Goal: Task Accomplishment & Management: Use online tool/utility

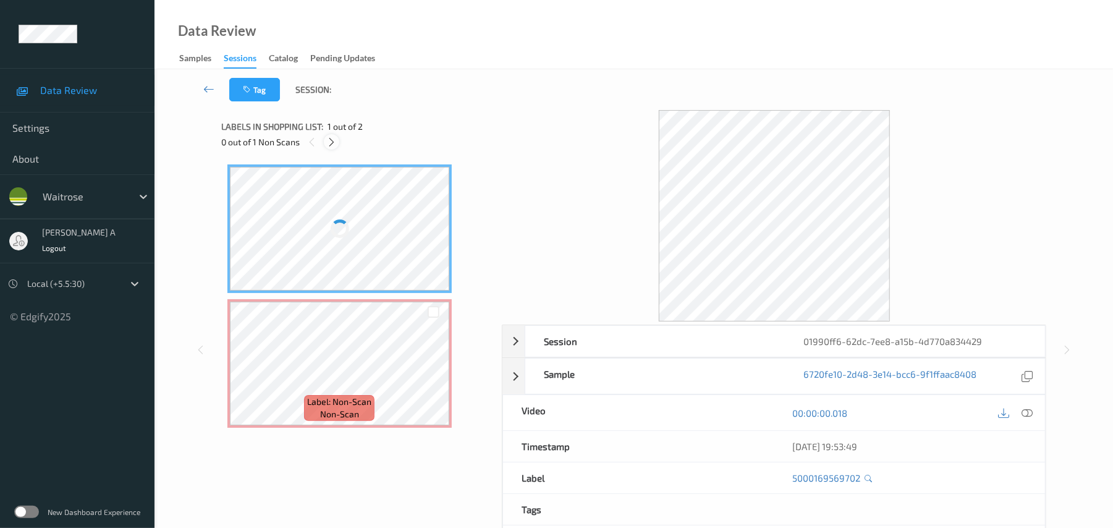
click at [335, 142] on icon at bounding box center [331, 142] width 11 height 11
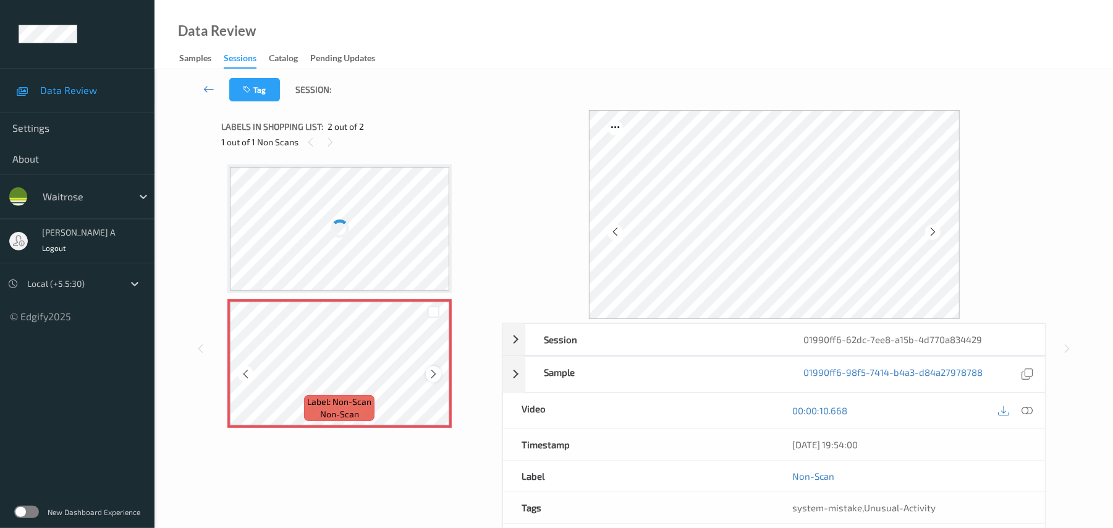
click at [436, 371] on icon at bounding box center [433, 373] width 11 height 11
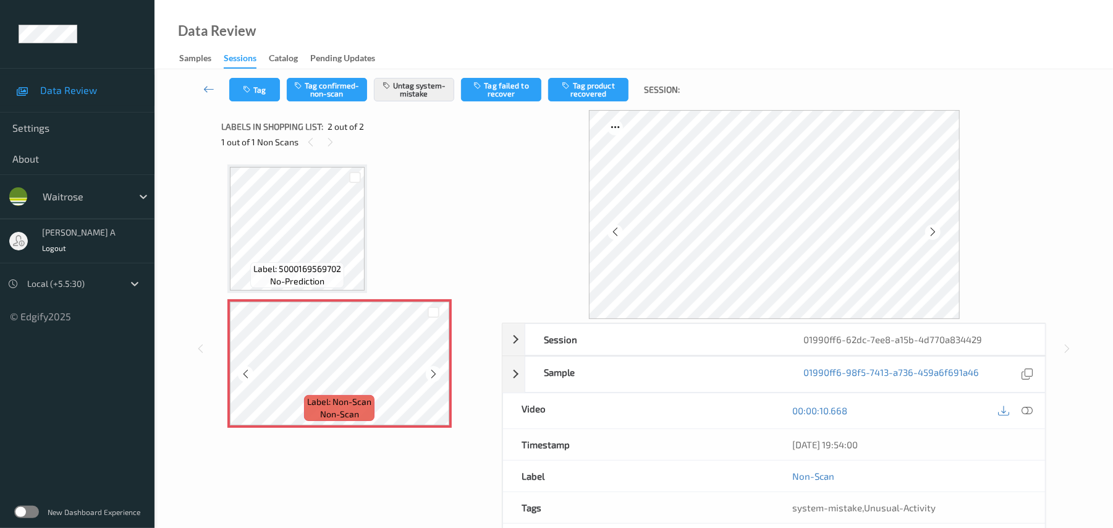
click at [436, 371] on icon at bounding box center [433, 373] width 11 height 11
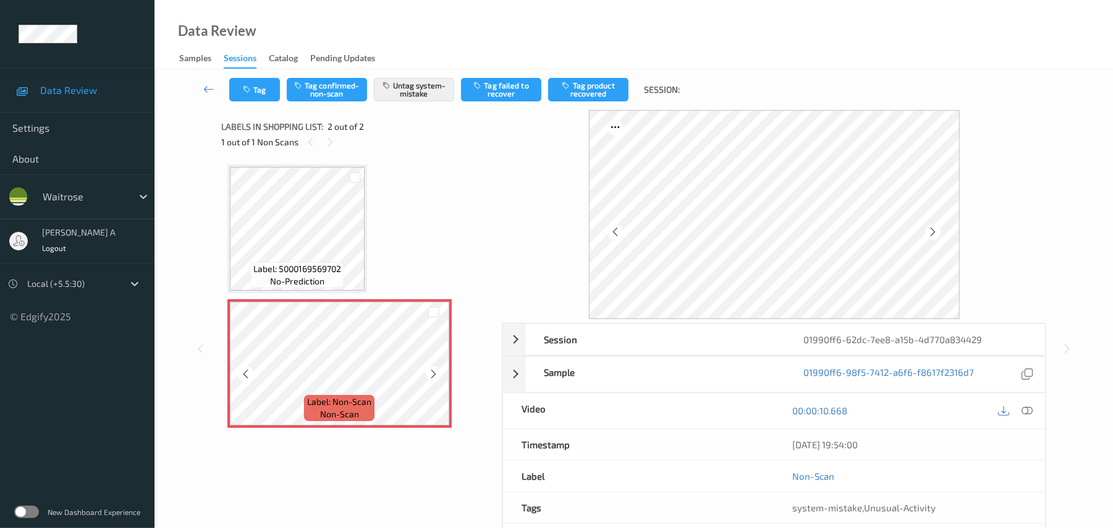
click at [436, 371] on icon at bounding box center [433, 373] width 11 height 11
click at [247, 85] on icon "button" at bounding box center [248, 89] width 11 height 9
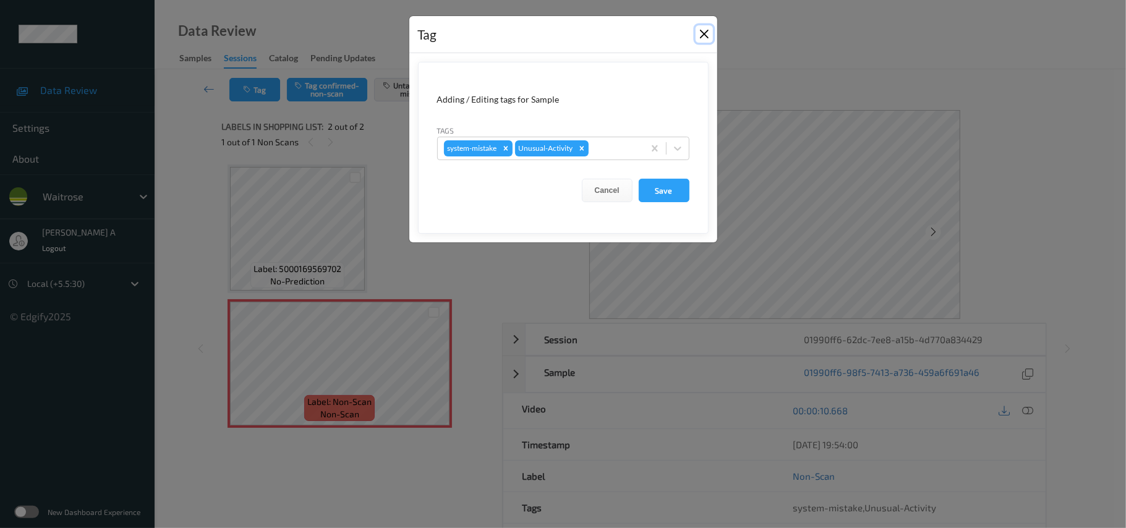
click at [701, 36] on button "Close" at bounding box center [703, 33] width 17 height 17
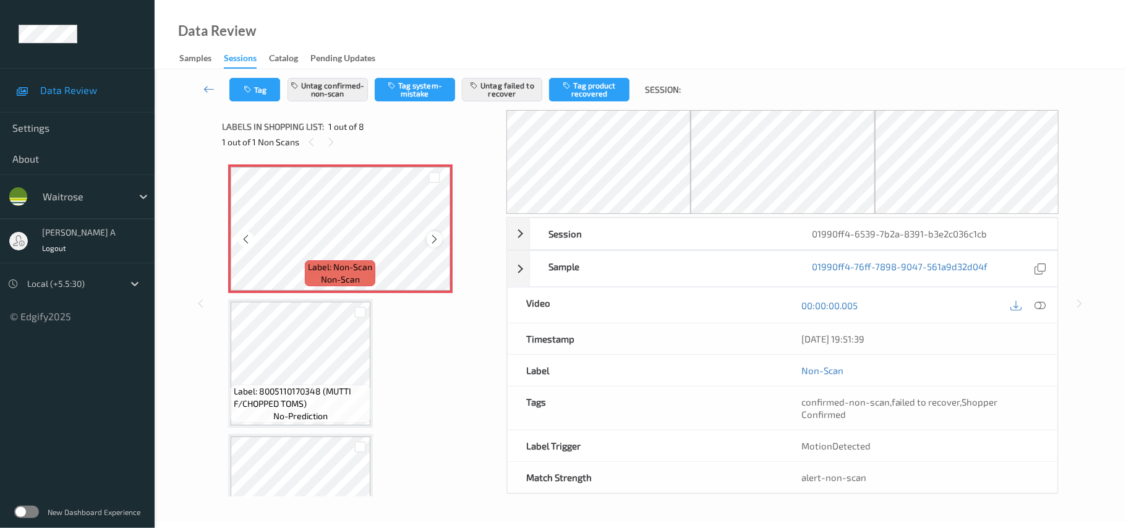
click at [431, 240] on icon at bounding box center [434, 239] width 11 height 11
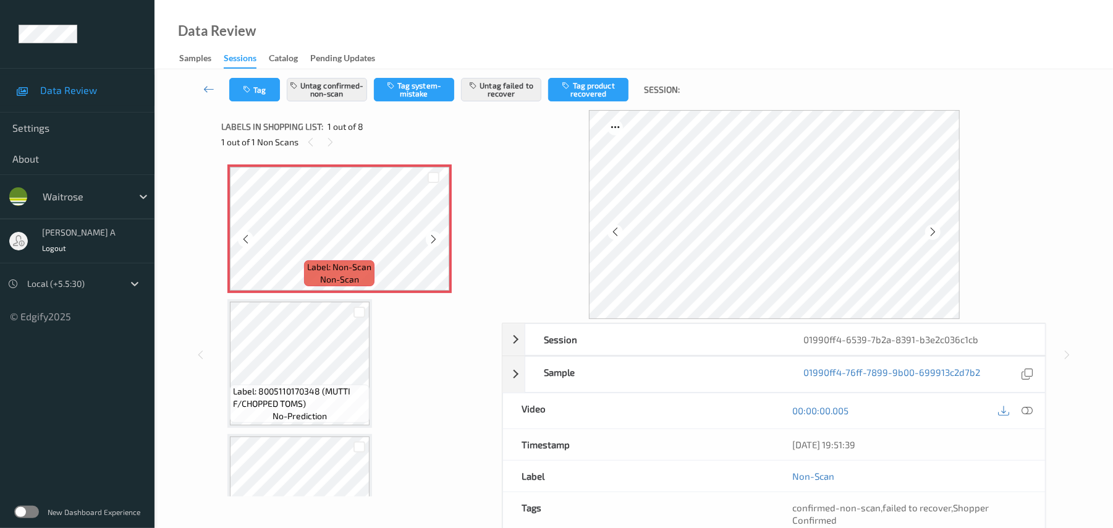
click at [431, 240] on icon at bounding box center [433, 239] width 11 height 11
click at [267, 392] on span "Label: 8005110170348 (MUTTI F/CHOPPED TOMS)" at bounding box center [300, 397] width 134 height 25
click at [431, 238] on icon at bounding box center [433, 239] width 11 height 11
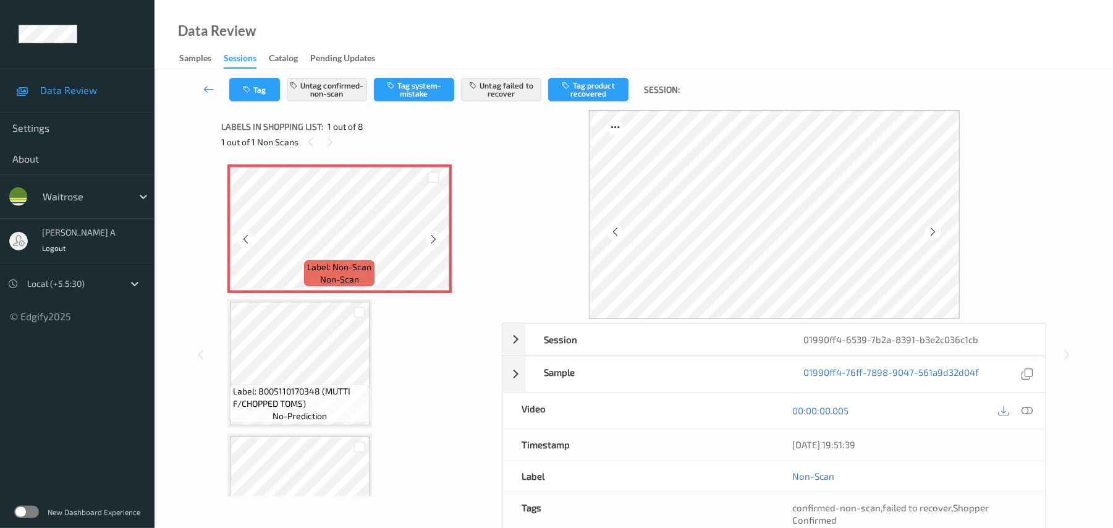
click at [431, 238] on icon at bounding box center [433, 239] width 11 height 11
click at [1032, 409] on icon at bounding box center [1027, 410] width 11 height 11
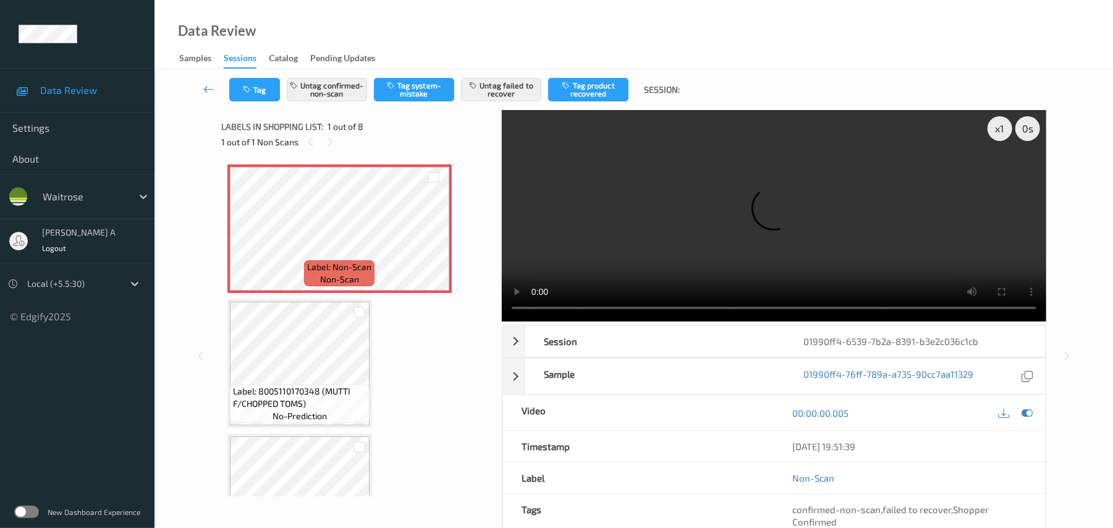
click at [468, 310] on div "x 1 0 s Session 01990ff4-6539-7b2a-8391-b3e2c036c1cb Session ID 01990ff4-6539-7…" at bounding box center [633, 355] width 825 height 491
click at [485, 312] on div "x 1 0 s Session 01990ff4-6539-7b2a-8391-b3e2c036c1cb Session ID 01990ff4-6539-7…" at bounding box center [633, 355] width 825 height 491
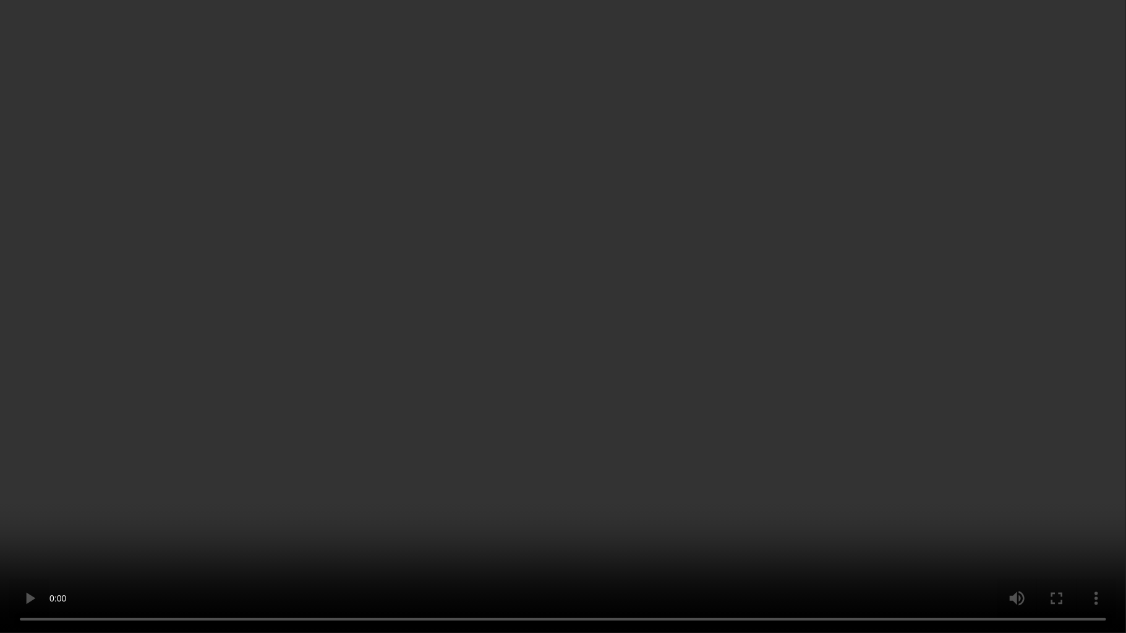
click at [194, 527] on video at bounding box center [563, 316] width 1126 height 633
click at [705, 287] on video at bounding box center [563, 316] width 1126 height 633
drag, startPoint x: 360, startPoint y: 273, endPoint x: 433, endPoint y: 185, distance: 114.1
click at [363, 273] on video at bounding box center [563, 316] width 1126 height 633
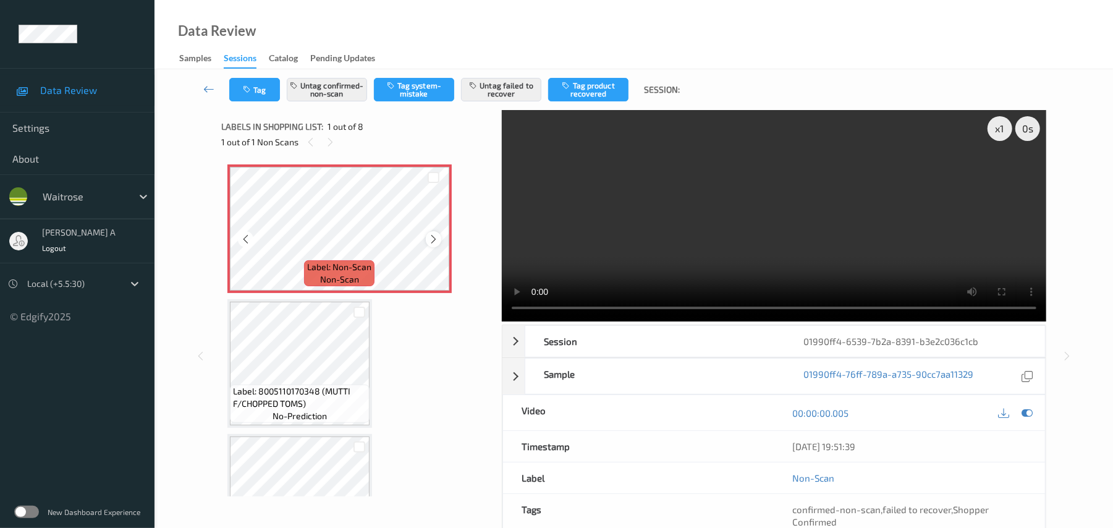
click at [433, 237] on icon at bounding box center [433, 239] width 11 height 11
click at [510, 90] on button "Untag failed to recover" at bounding box center [501, 89] width 80 height 23
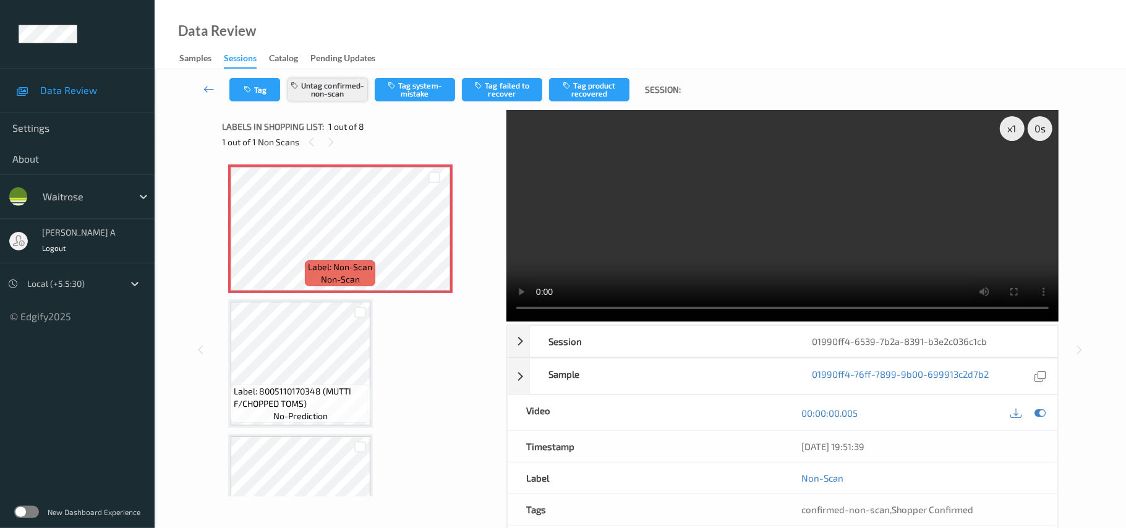
click at [349, 91] on button "Untag confirmed-non-scan" at bounding box center [327, 89] width 80 height 23
click at [435, 91] on button "Tag system-mistake" at bounding box center [415, 89] width 80 height 23
click at [270, 100] on button "Tag" at bounding box center [254, 89] width 51 height 23
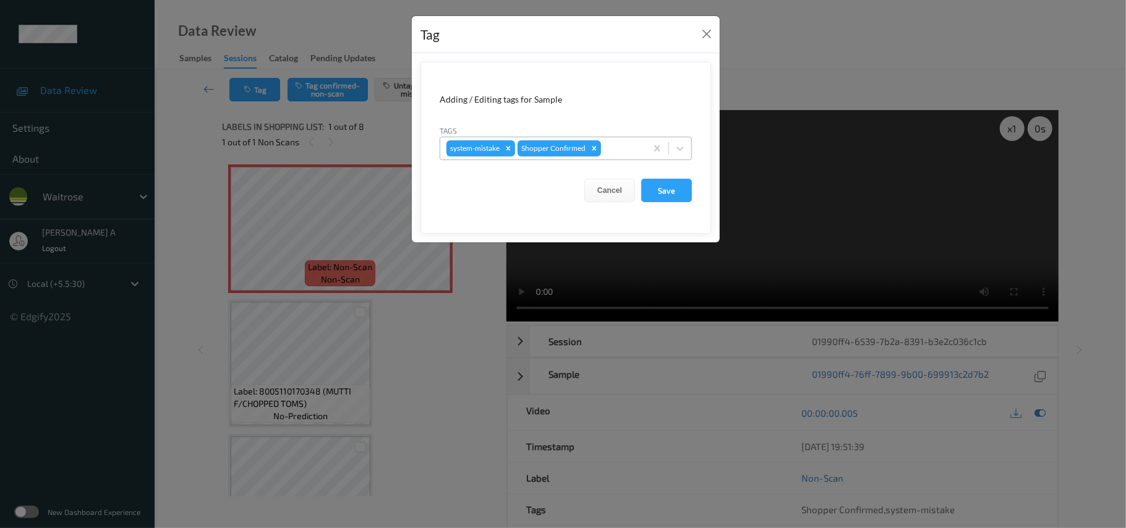
click at [619, 149] on div at bounding box center [621, 148] width 36 height 15
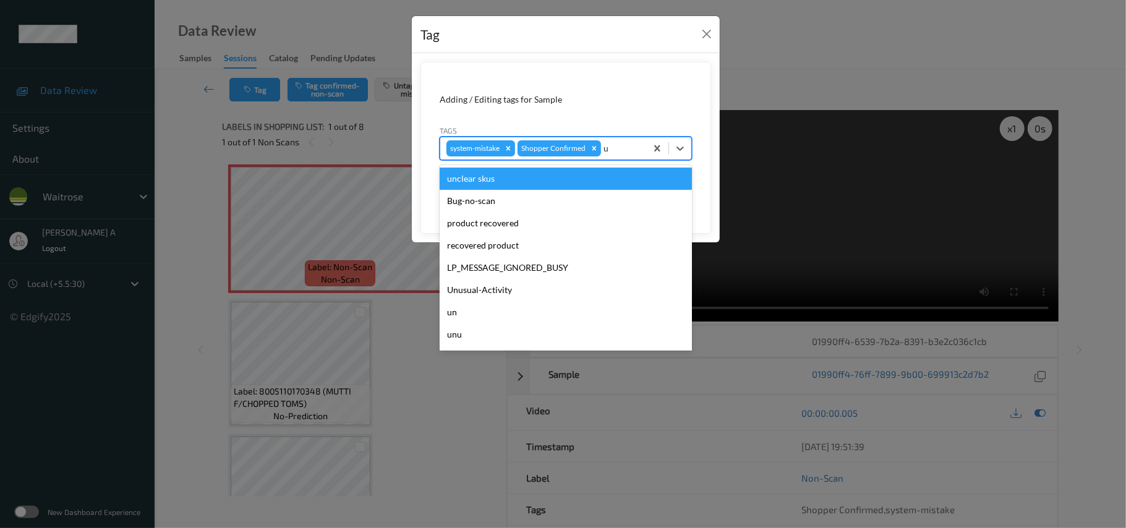
type input "un"
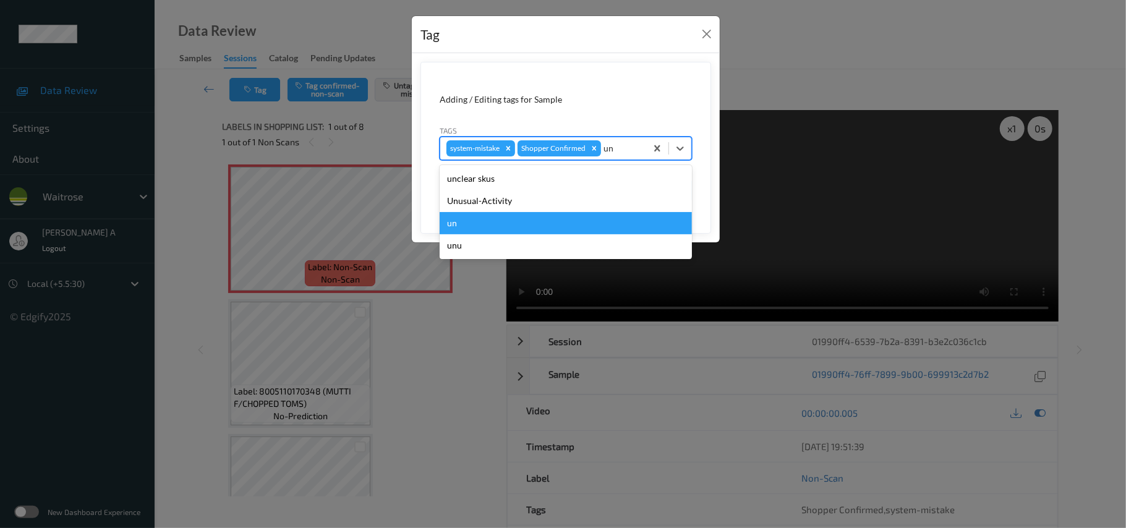
click at [582, 216] on div "un" at bounding box center [566, 223] width 252 height 22
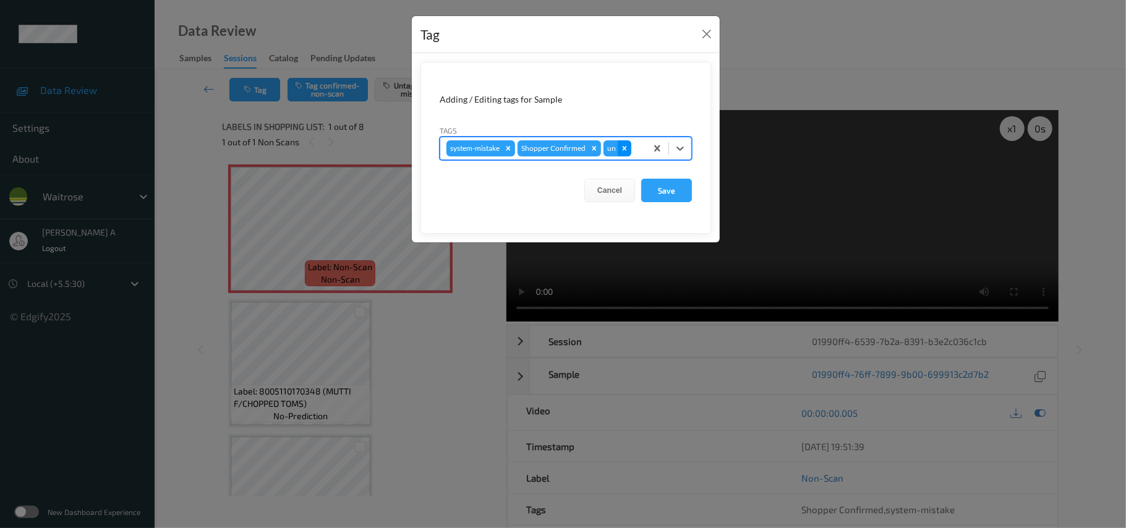
click at [626, 150] on icon "Remove un" at bounding box center [624, 148] width 4 height 4
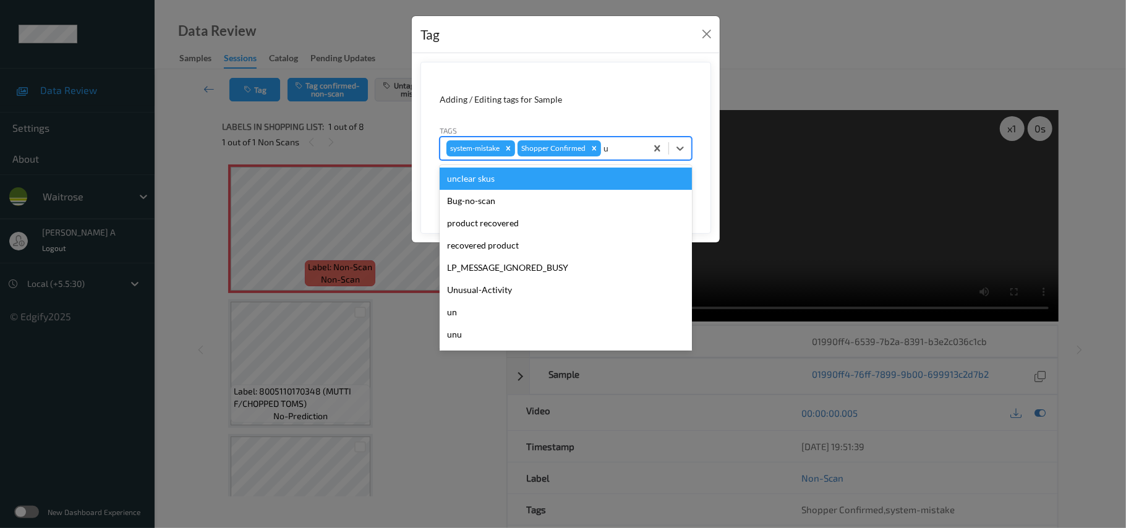
type input "un"
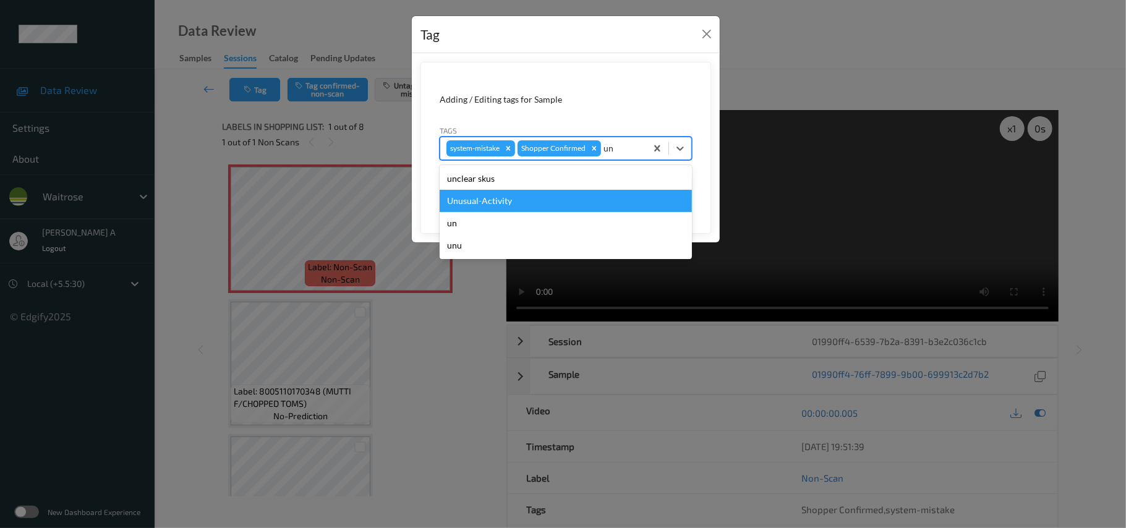
click at [456, 205] on div "Unusual-Activity" at bounding box center [566, 201] width 252 height 22
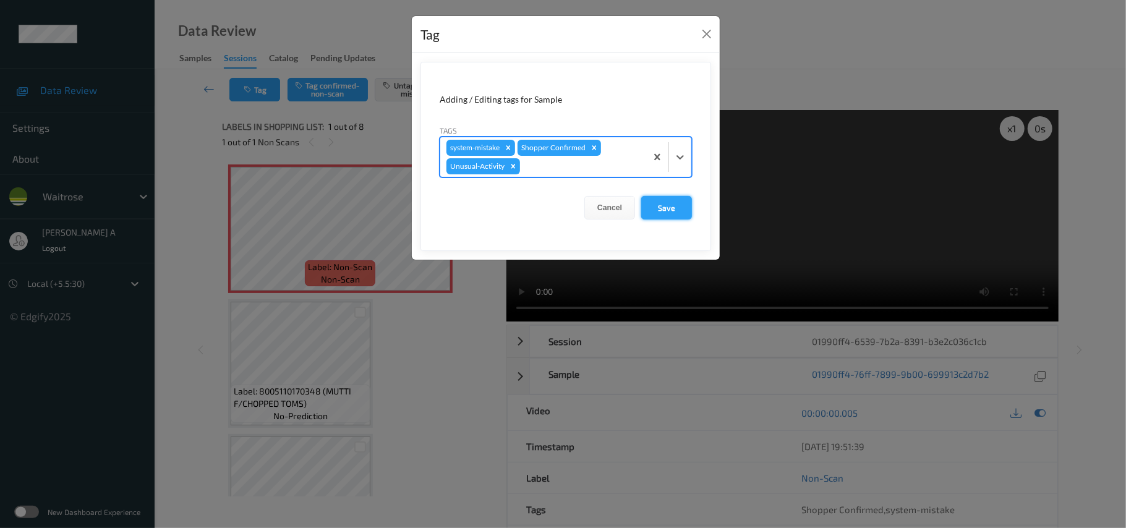
click at [668, 208] on button "Save" at bounding box center [666, 207] width 51 height 23
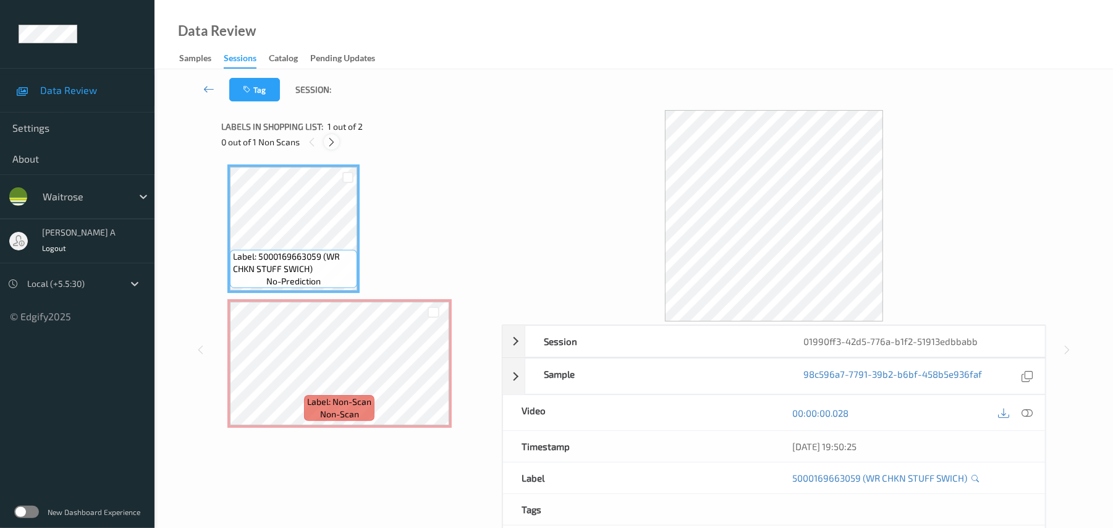
click at [326, 139] on icon at bounding box center [331, 142] width 11 height 11
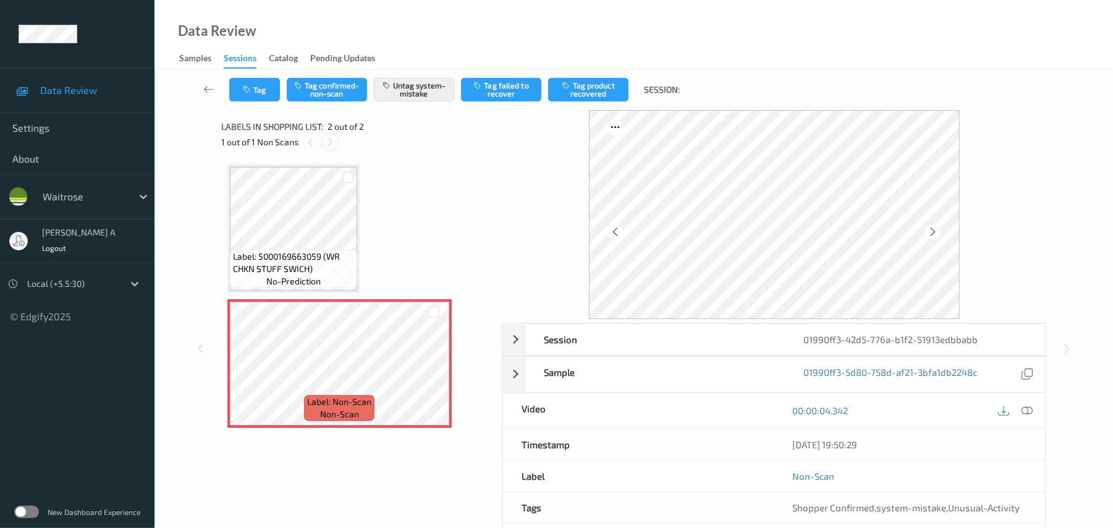
click at [326, 139] on icon at bounding box center [330, 142] width 11 height 11
click at [431, 378] on icon at bounding box center [433, 373] width 11 height 11
click at [265, 90] on button "Tag" at bounding box center [254, 89] width 51 height 23
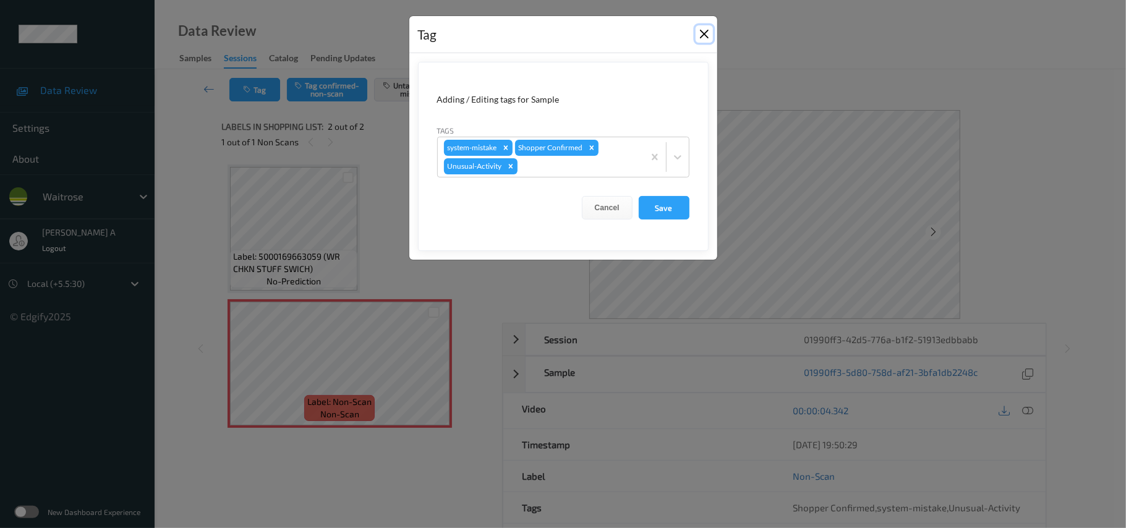
click at [703, 35] on button "Close" at bounding box center [703, 33] width 17 height 17
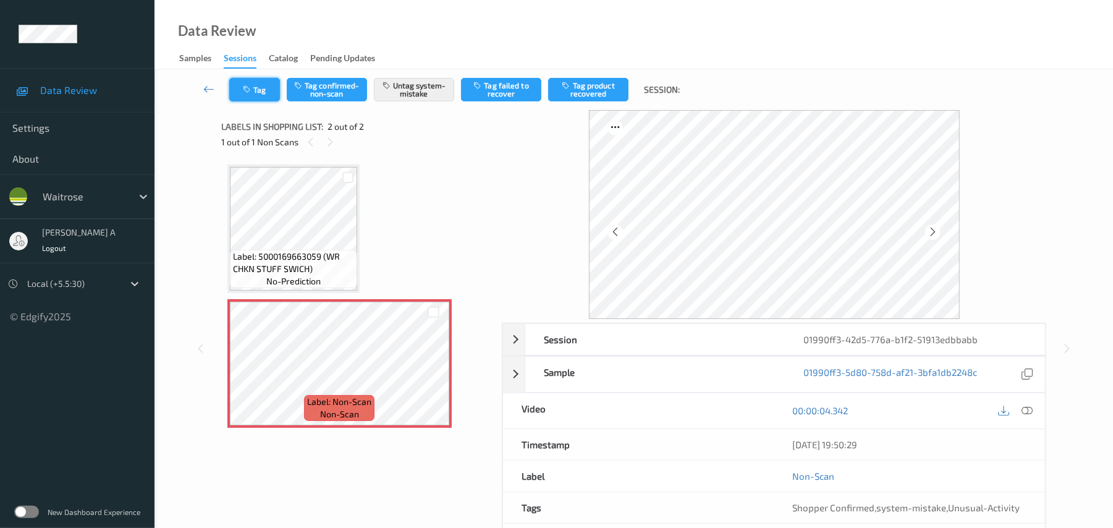
click at [250, 98] on button "Tag" at bounding box center [254, 89] width 51 height 23
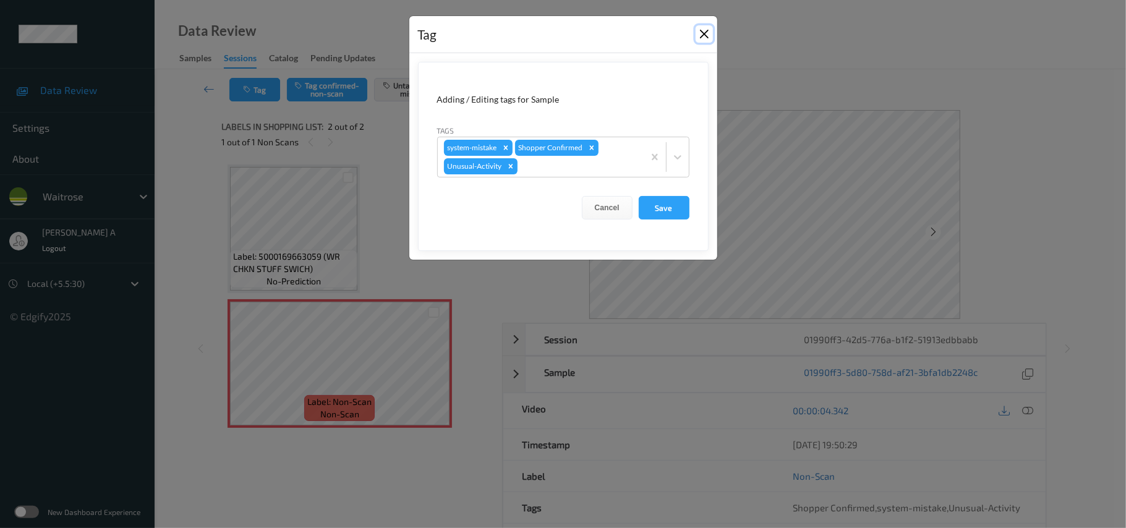
click at [703, 35] on button "Close" at bounding box center [703, 33] width 17 height 17
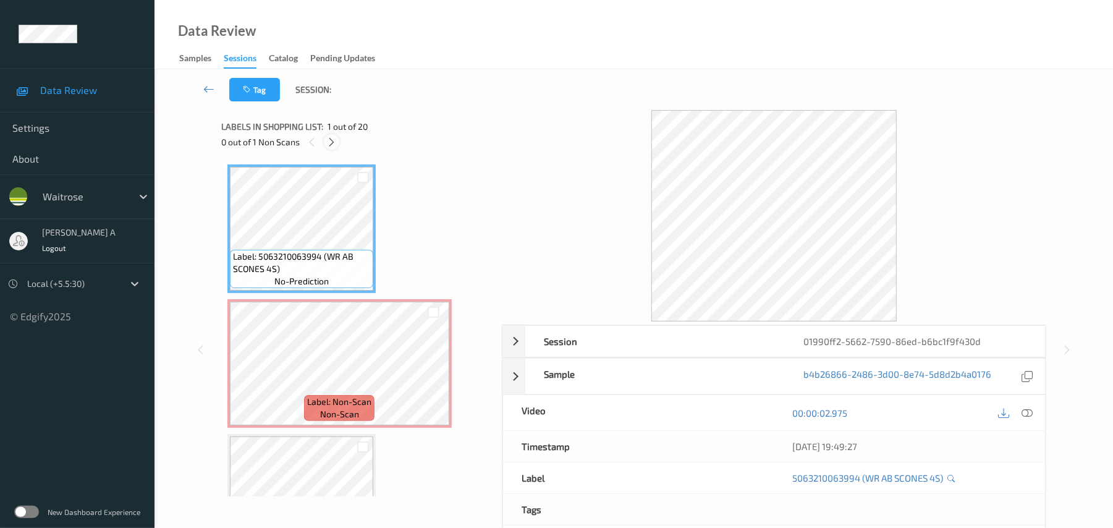
click at [330, 140] on icon at bounding box center [331, 142] width 11 height 11
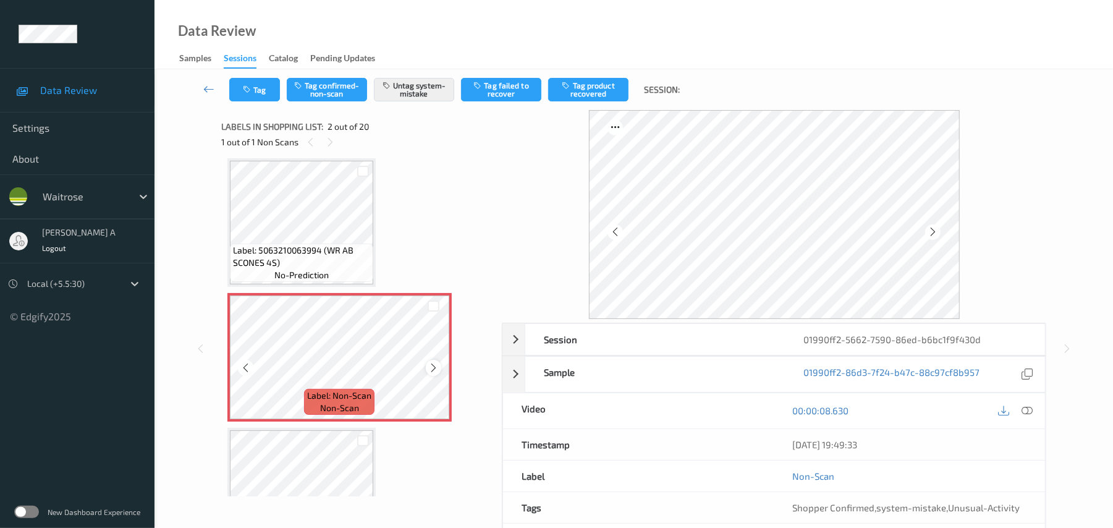
click at [430, 374] on div at bounding box center [433, 367] width 15 height 15
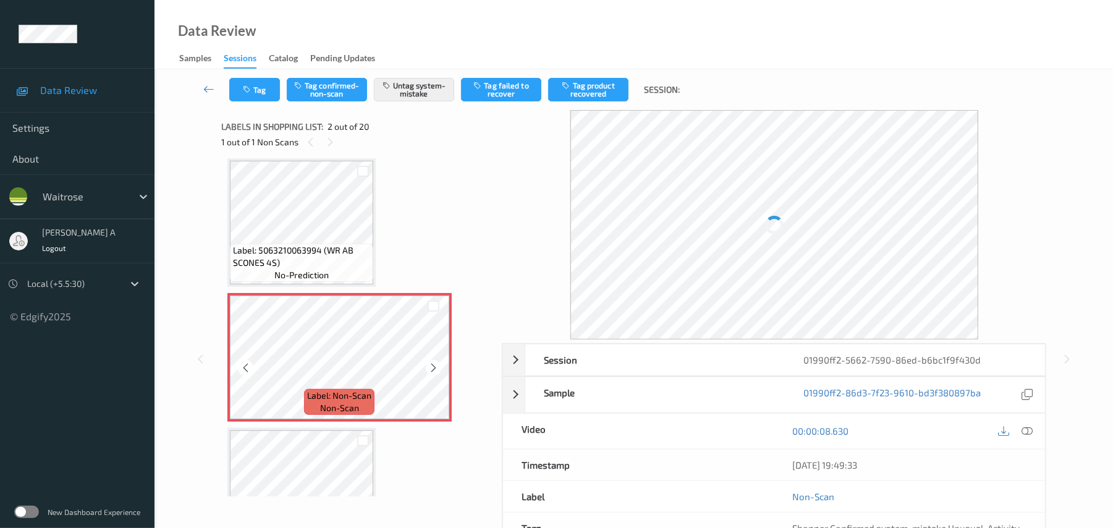
click at [431, 369] on icon at bounding box center [433, 367] width 11 height 11
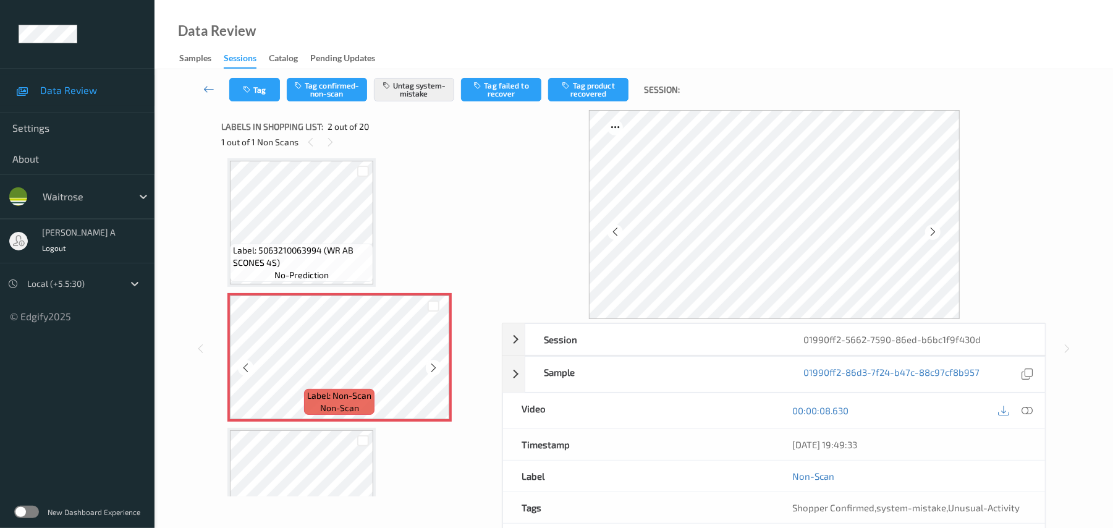
click at [431, 369] on icon at bounding box center [433, 367] width 11 height 11
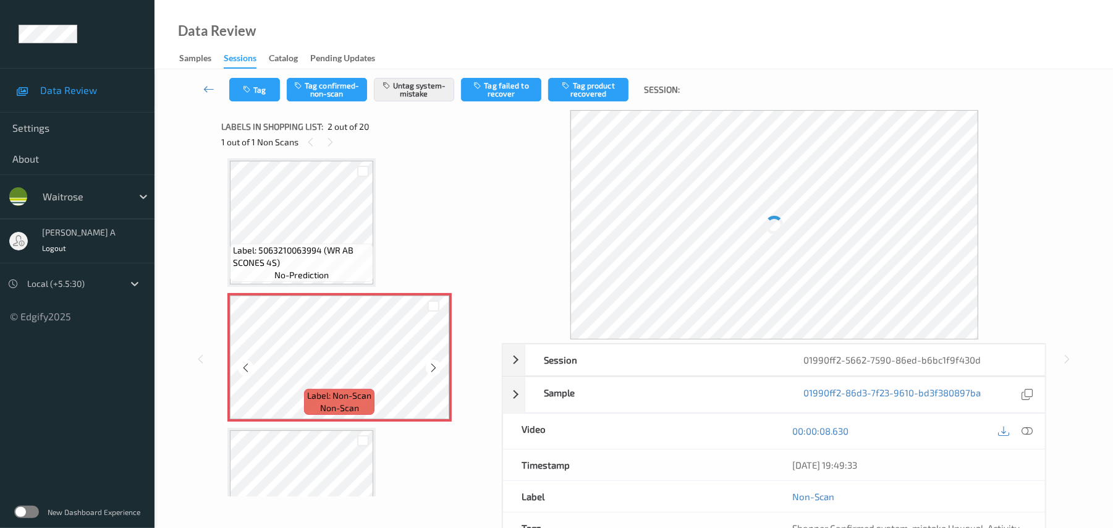
click at [431, 369] on icon at bounding box center [433, 367] width 11 height 11
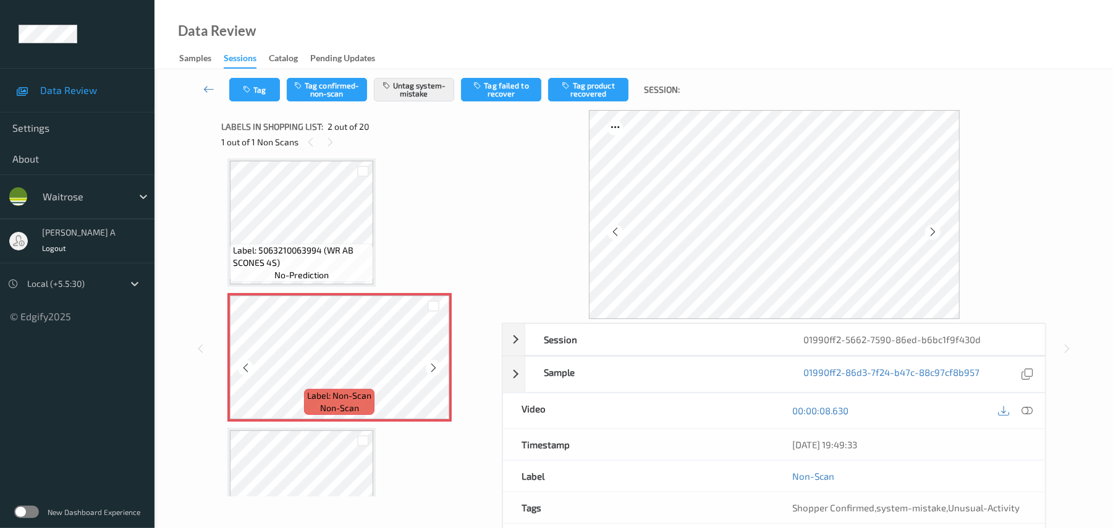
click at [431, 369] on icon at bounding box center [433, 367] width 11 height 11
click at [255, 84] on button "Tag" at bounding box center [254, 89] width 51 height 23
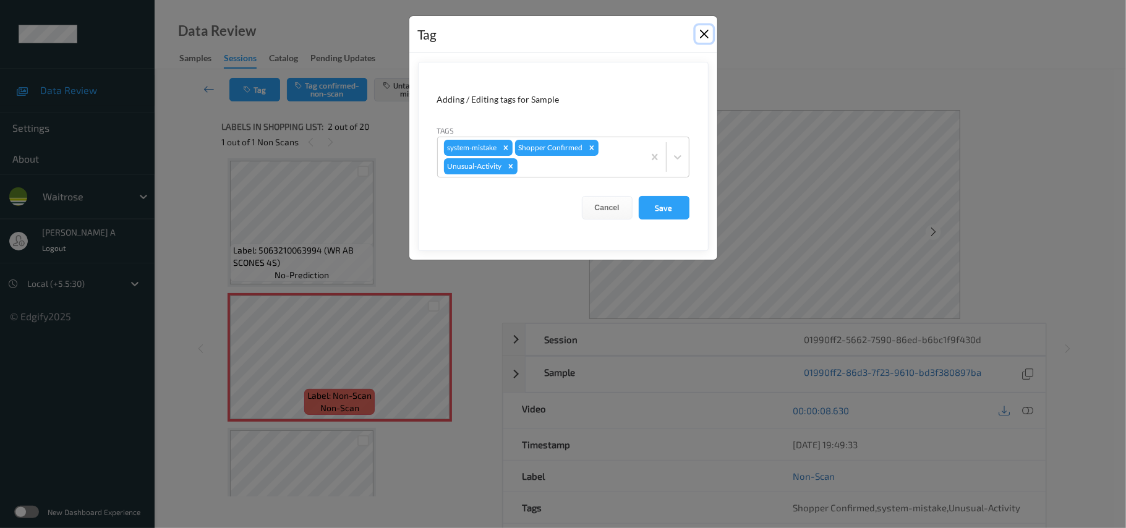
click at [707, 35] on button "Close" at bounding box center [703, 33] width 17 height 17
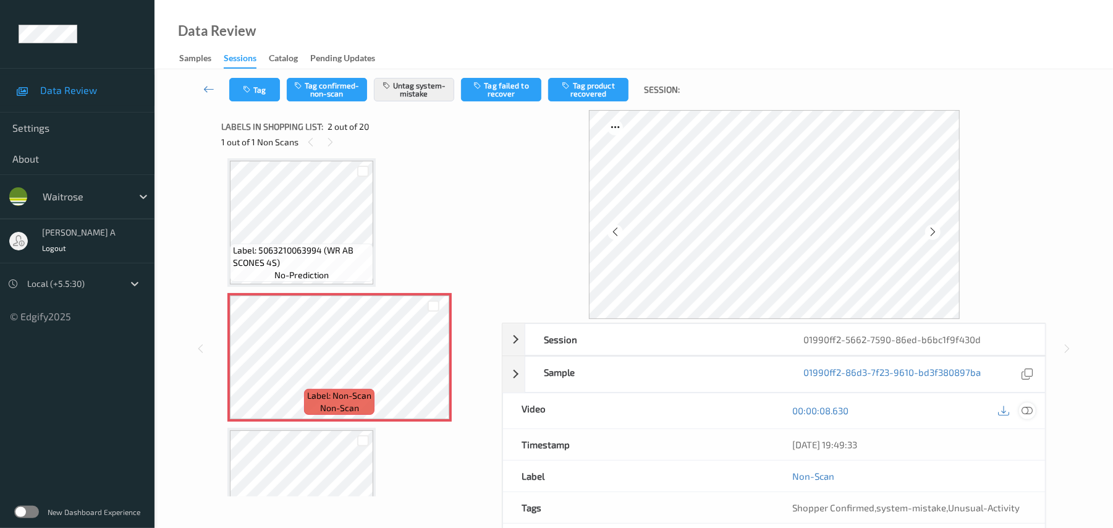
click at [1026, 407] on icon at bounding box center [1027, 410] width 11 height 11
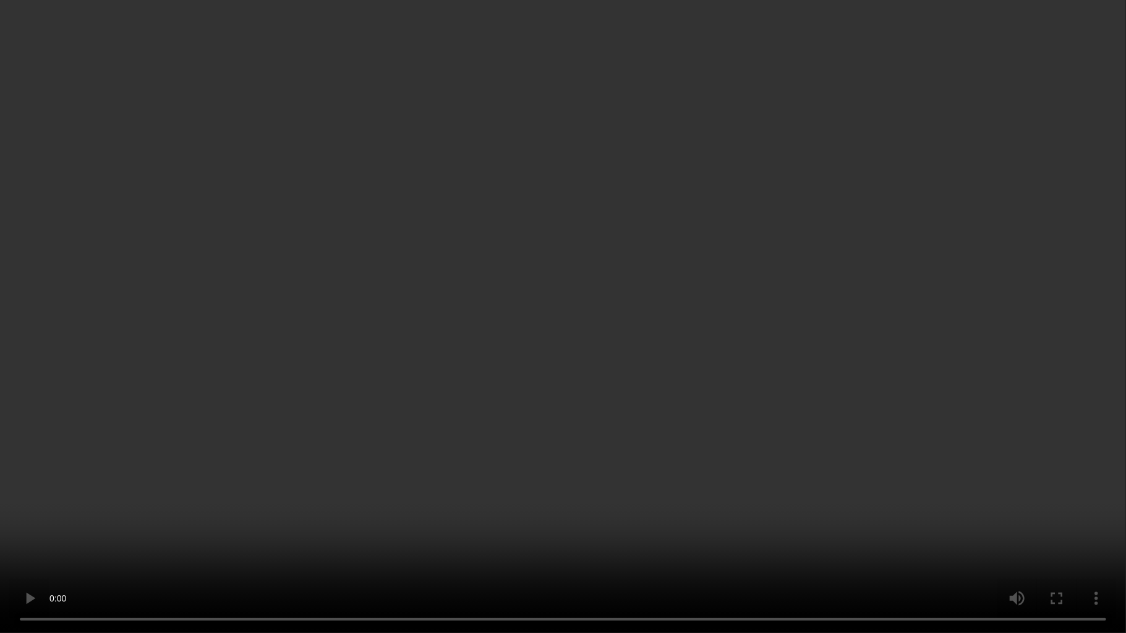
click at [641, 354] on video at bounding box center [563, 316] width 1126 height 633
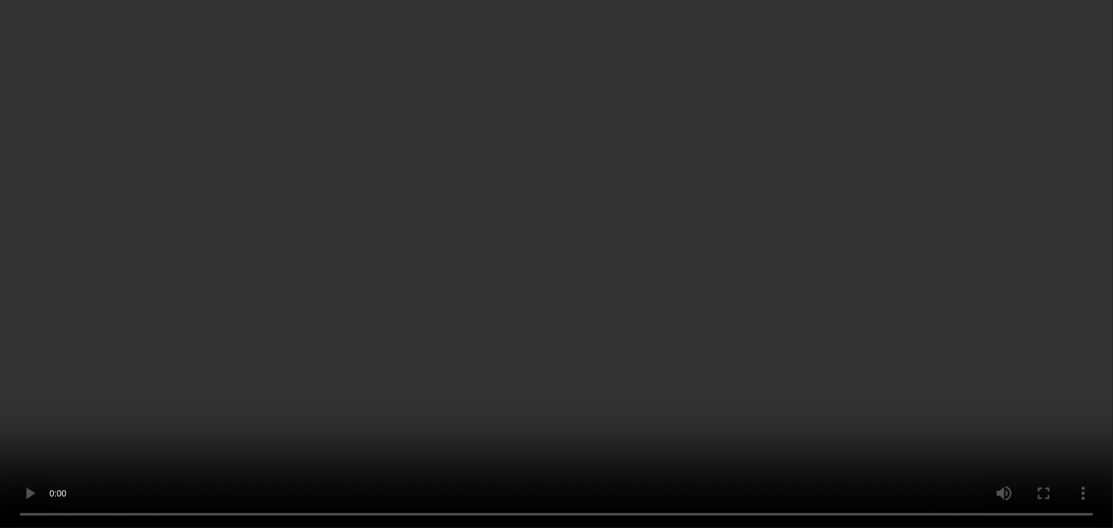
scroll to position [0, 0]
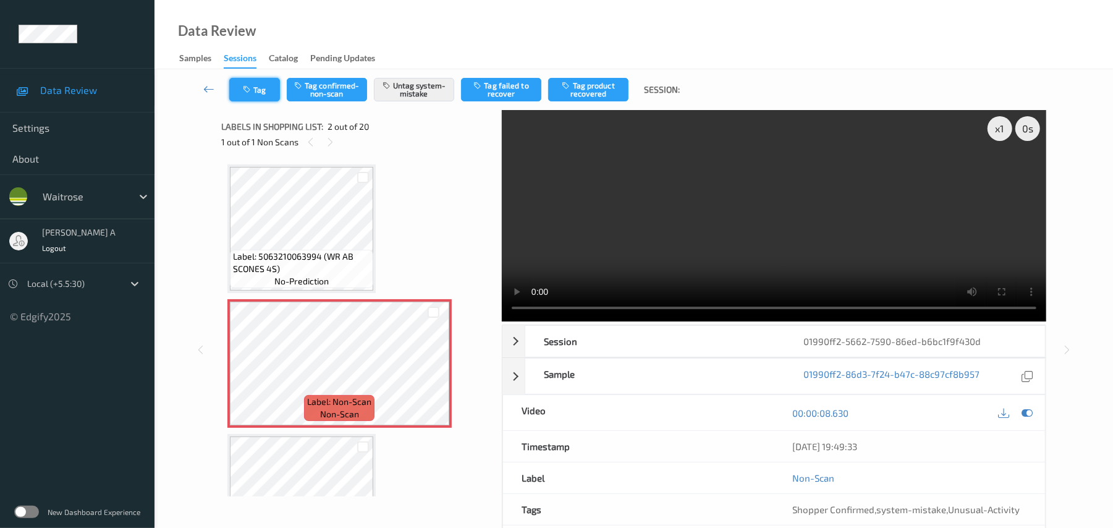
click at [262, 90] on button "Tag" at bounding box center [254, 89] width 51 height 23
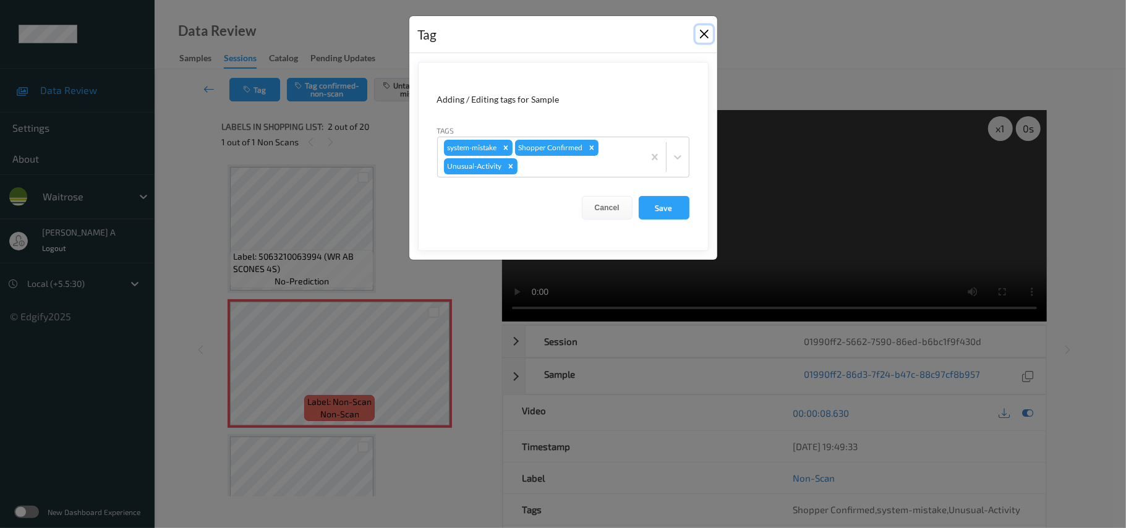
click at [707, 31] on button "Close" at bounding box center [703, 33] width 17 height 17
